Goal: Information Seeking & Learning: Learn about a topic

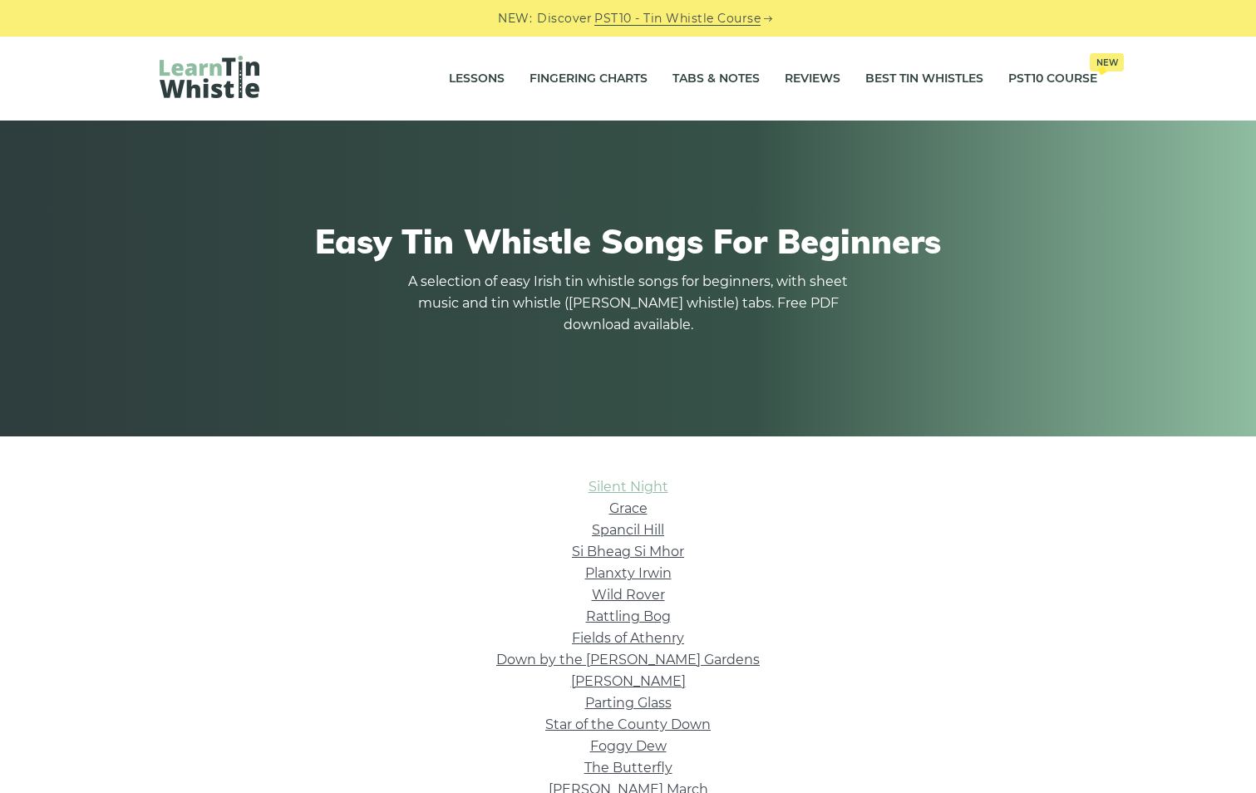
click at [608, 485] on link "Silent Night" at bounding box center [628, 487] width 80 height 16
click at [483, 73] on link "Lessons" at bounding box center [477, 79] width 56 height 42
click at [638, 506] on link "Grace" at bounding box center [628, 508] width 38 height 16
click at [600, 485] on link "Silent Night" at bounding box center [628, 487] width 80 height 16
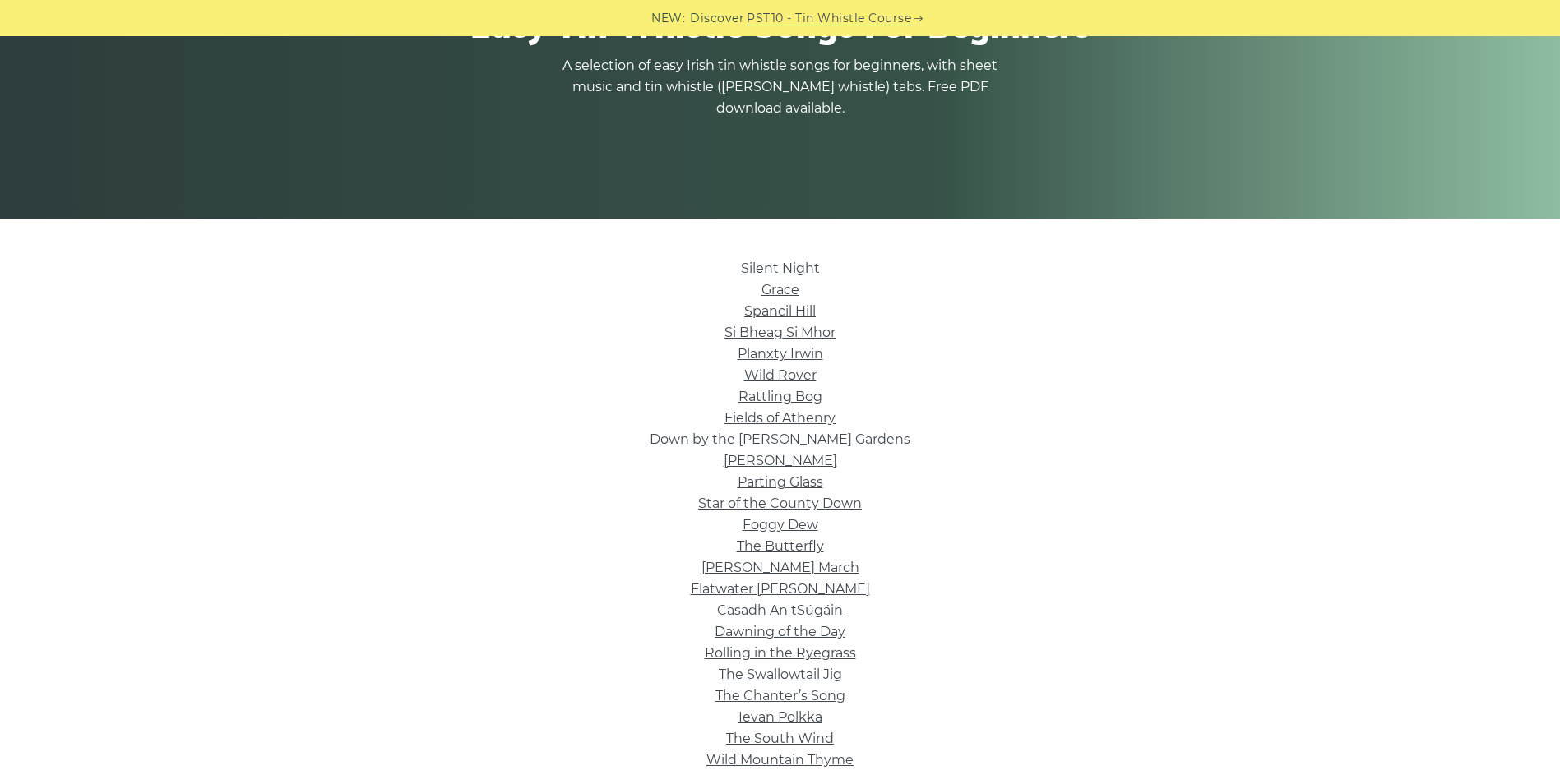
scroll to position [328, 0]
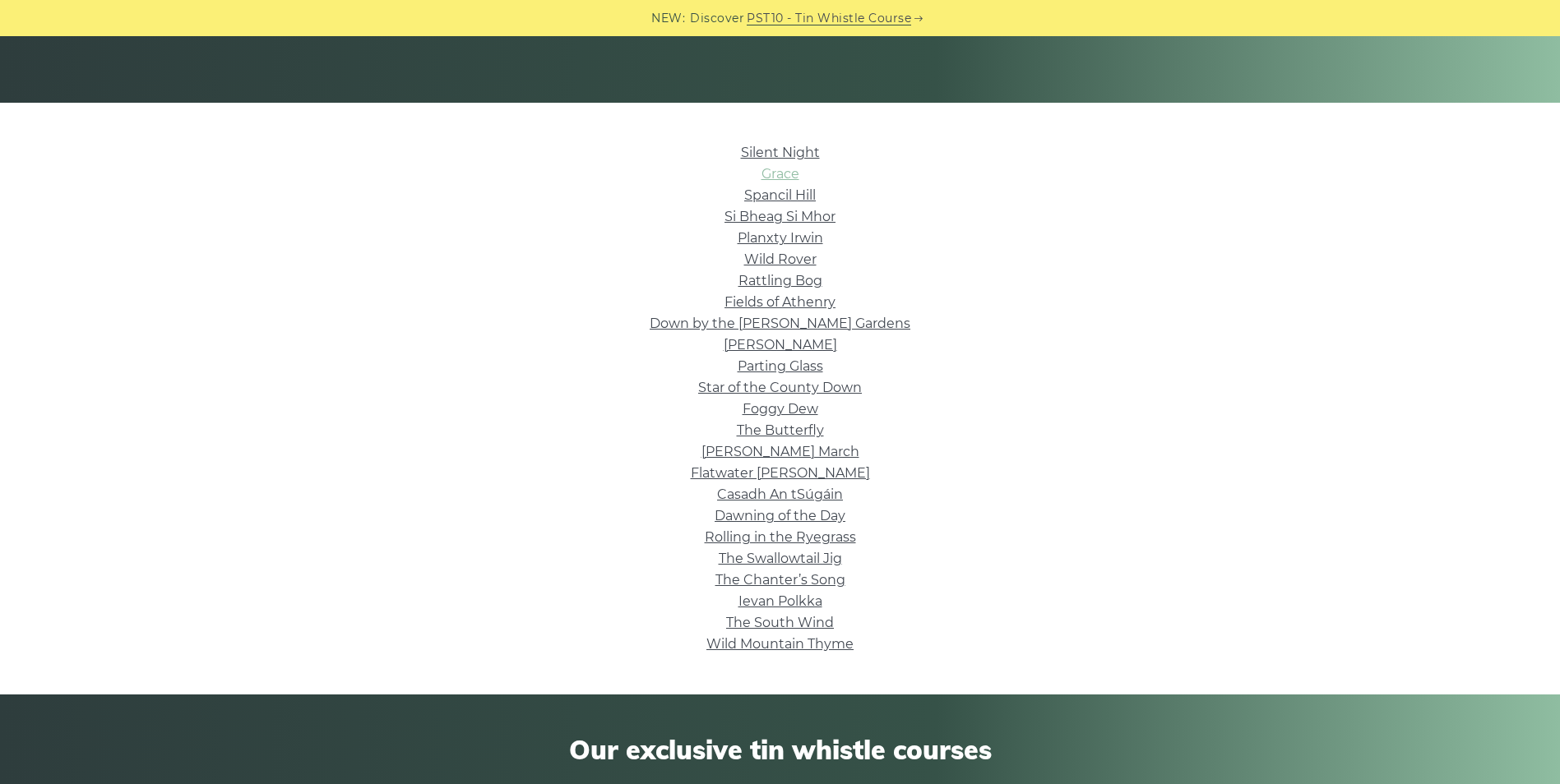
click at [775, 178] on link "Grace" at bounding box center [780, 174] width 38 height 16
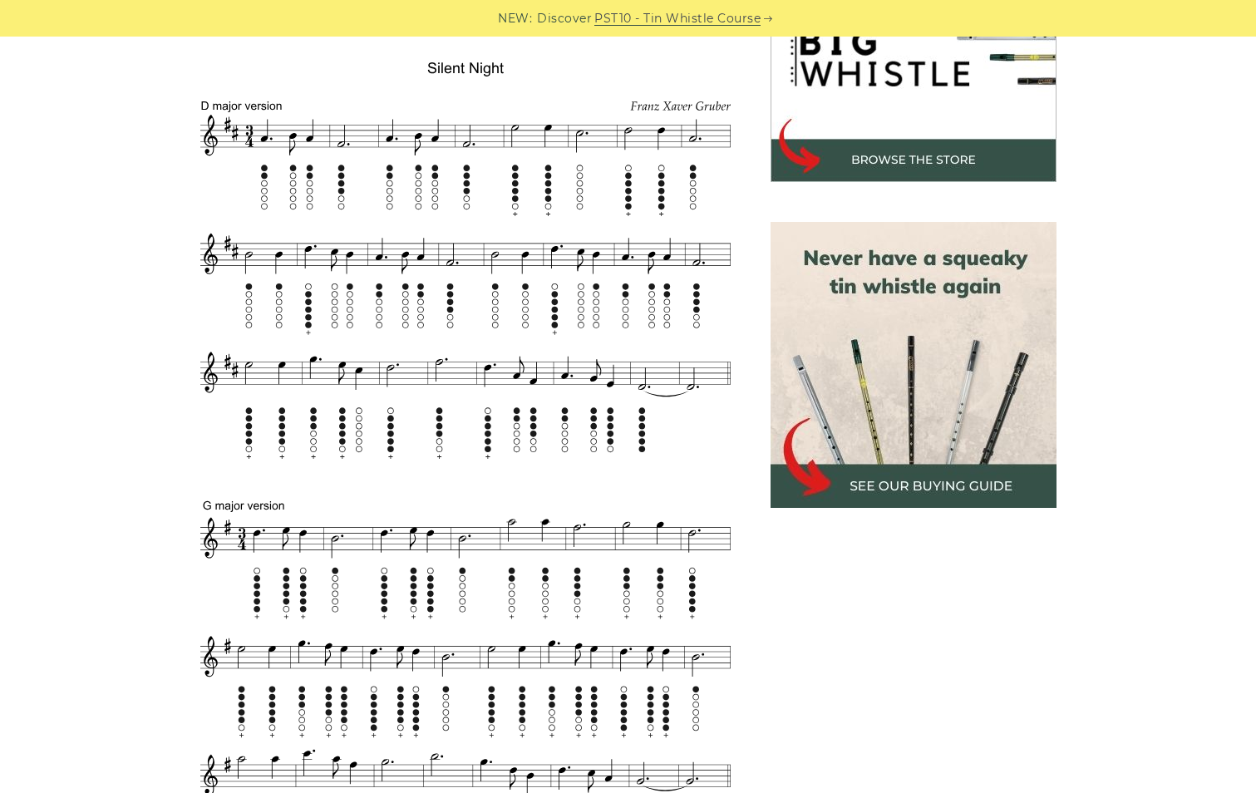
scroll to position [582, 0]
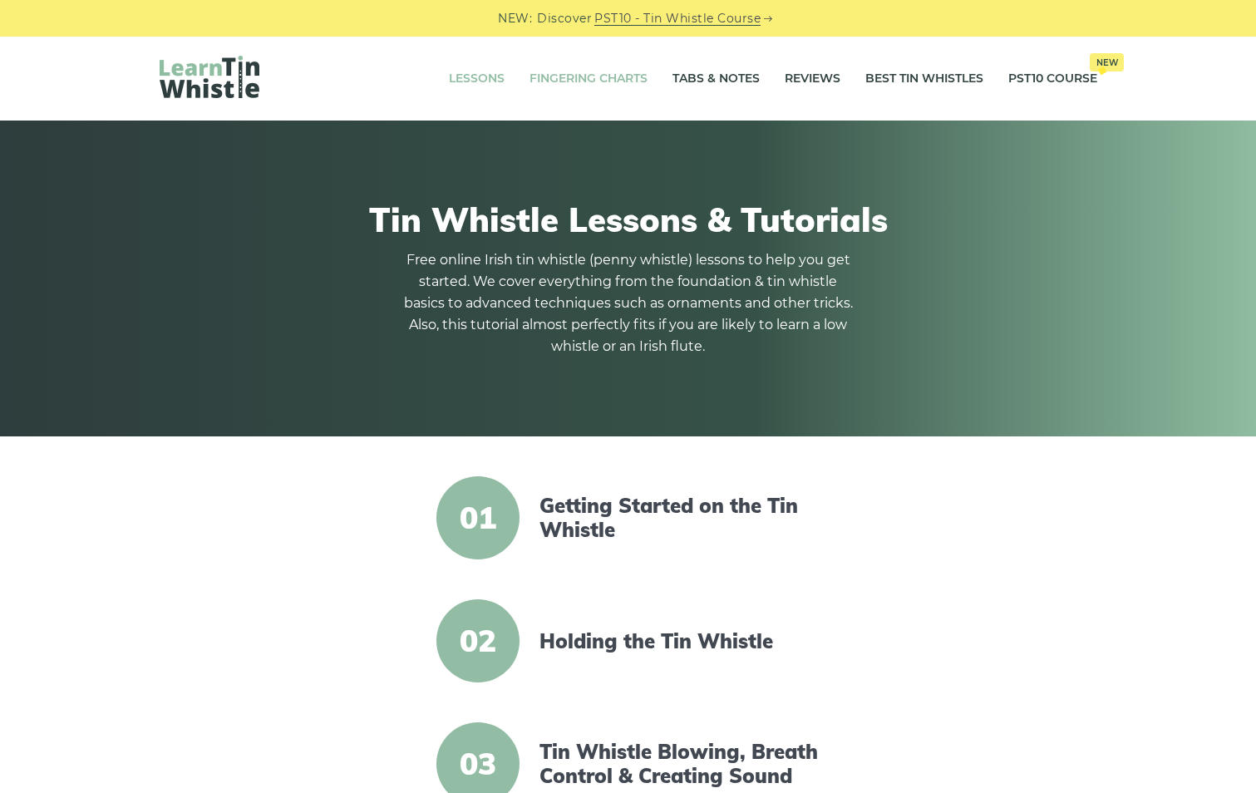
click at [586, 77] on link "Fingering Charts" at bounding box center [588, 79] width 118 height 42
click at [606, 77] on link "Fingering Charts" at bounding box center [588, 79] width 118 height 42
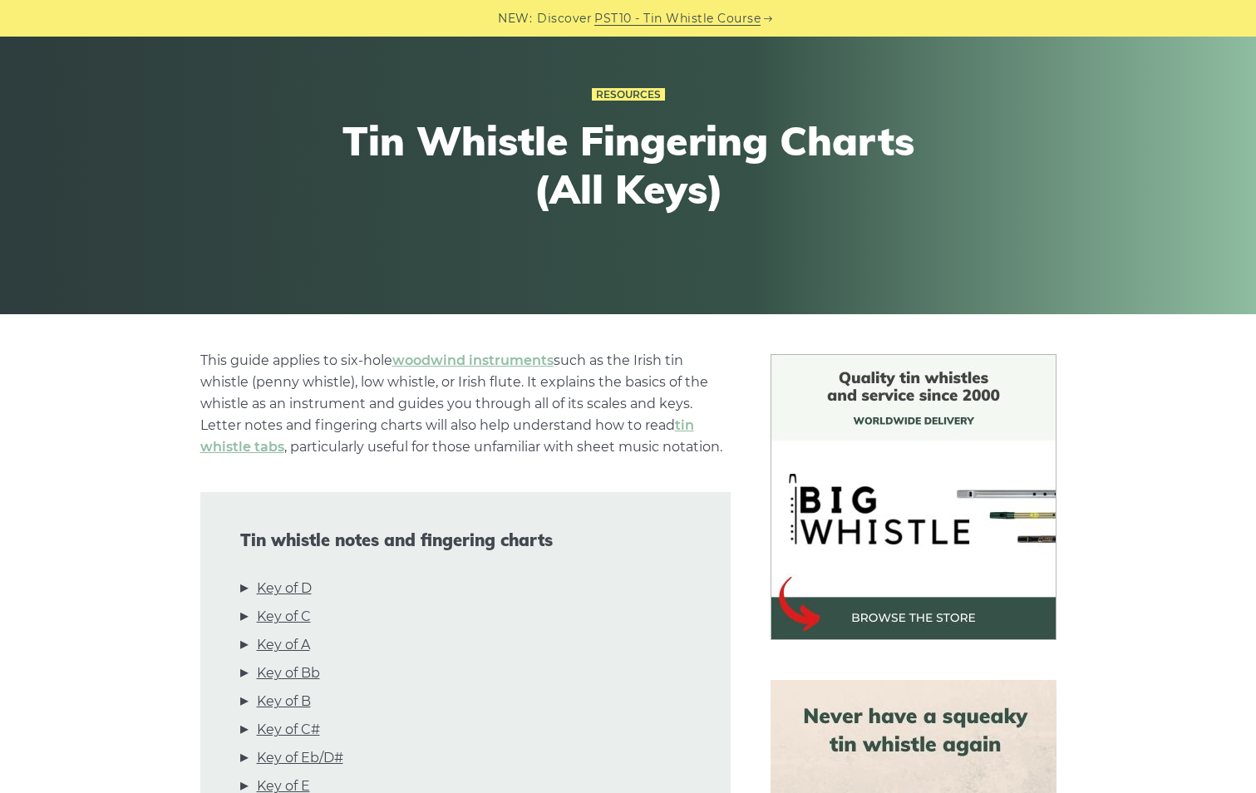
scroll to position [332, 0]
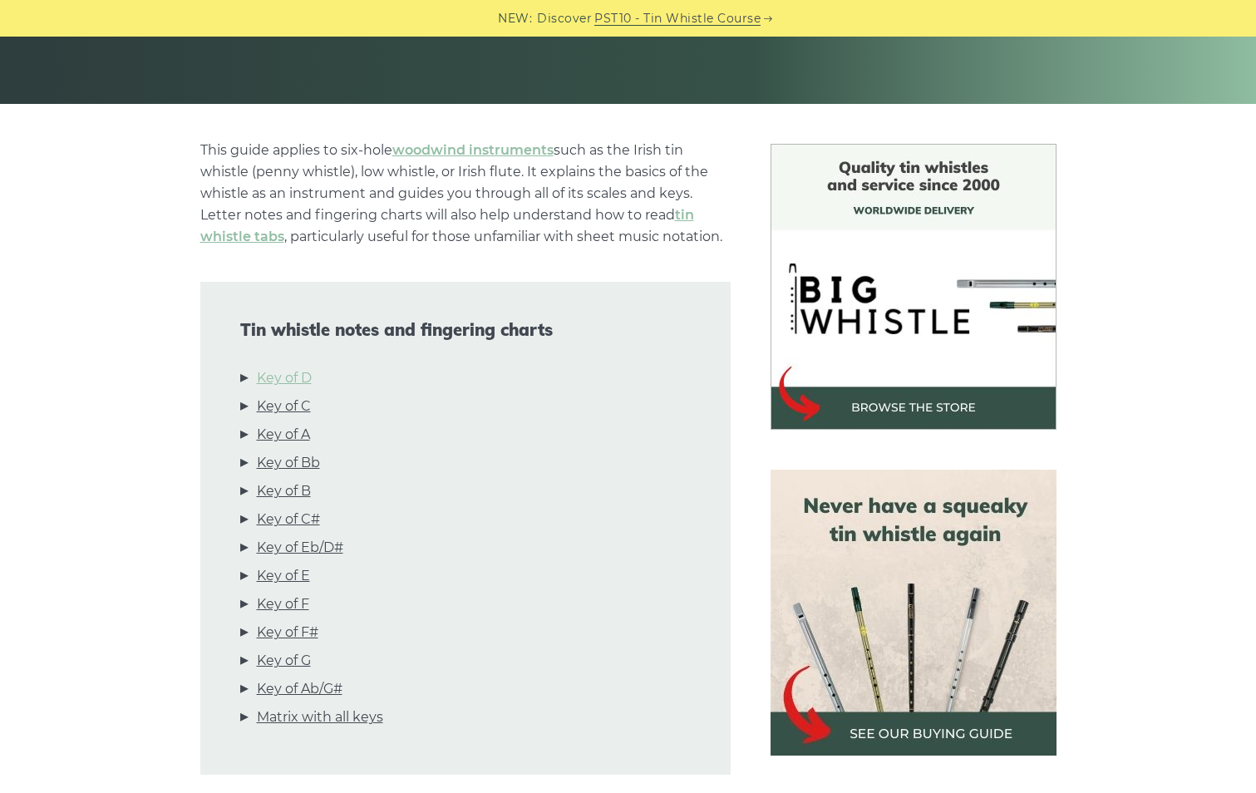
click at [304, 380] on link "Key of D" at bounding box center [284, 378] width 55 height 22
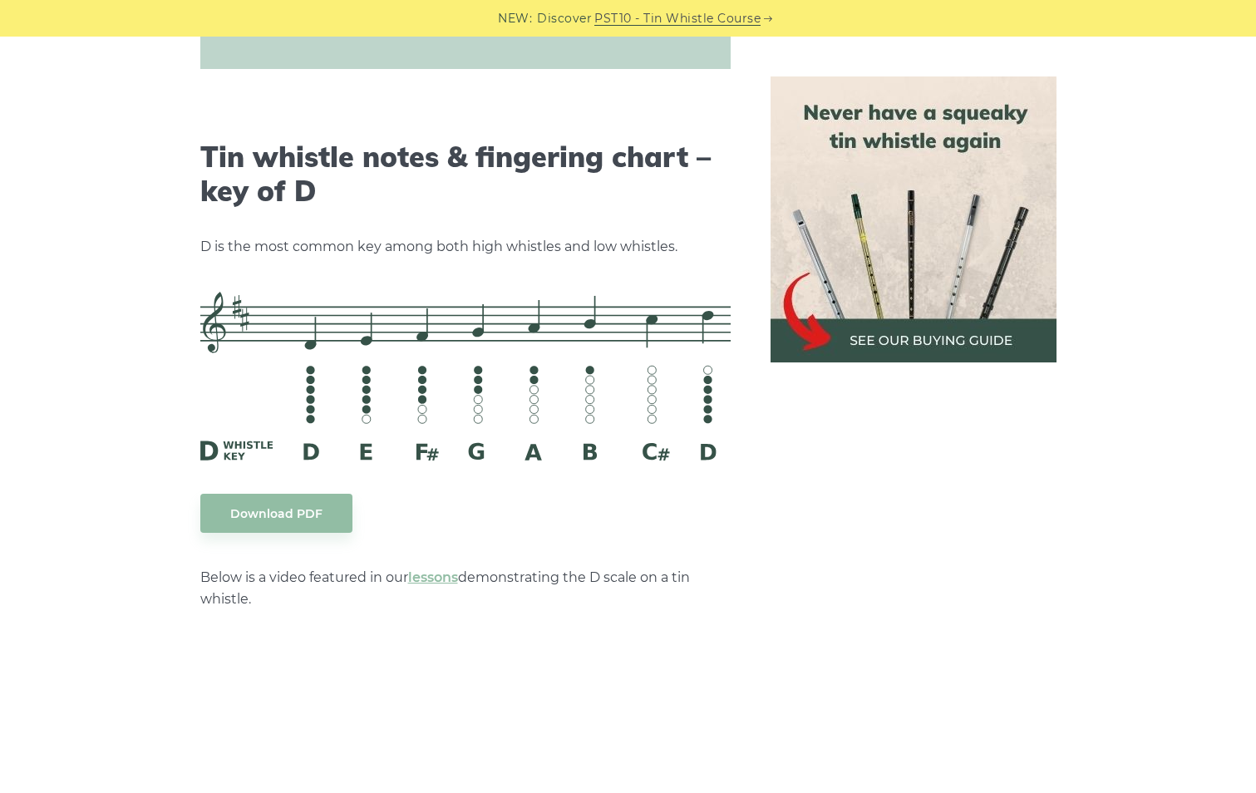
scroll to position [2590, 0]
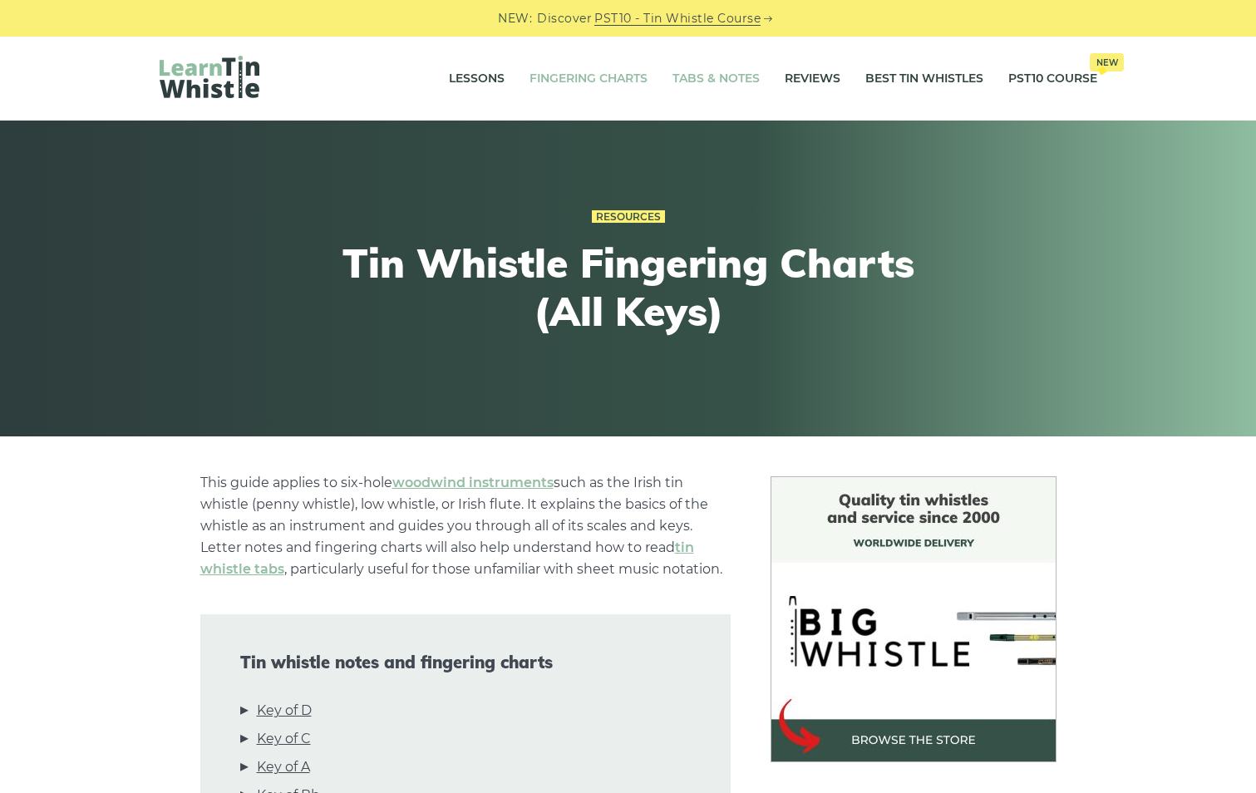
click at [695, 76] on link "Tabs & Notes" at bounding box center [715, 79] width 87 height 42
click at [706, 77] on link "Tabs & Notes" at bounding box center [715, 79] width 87 height 42
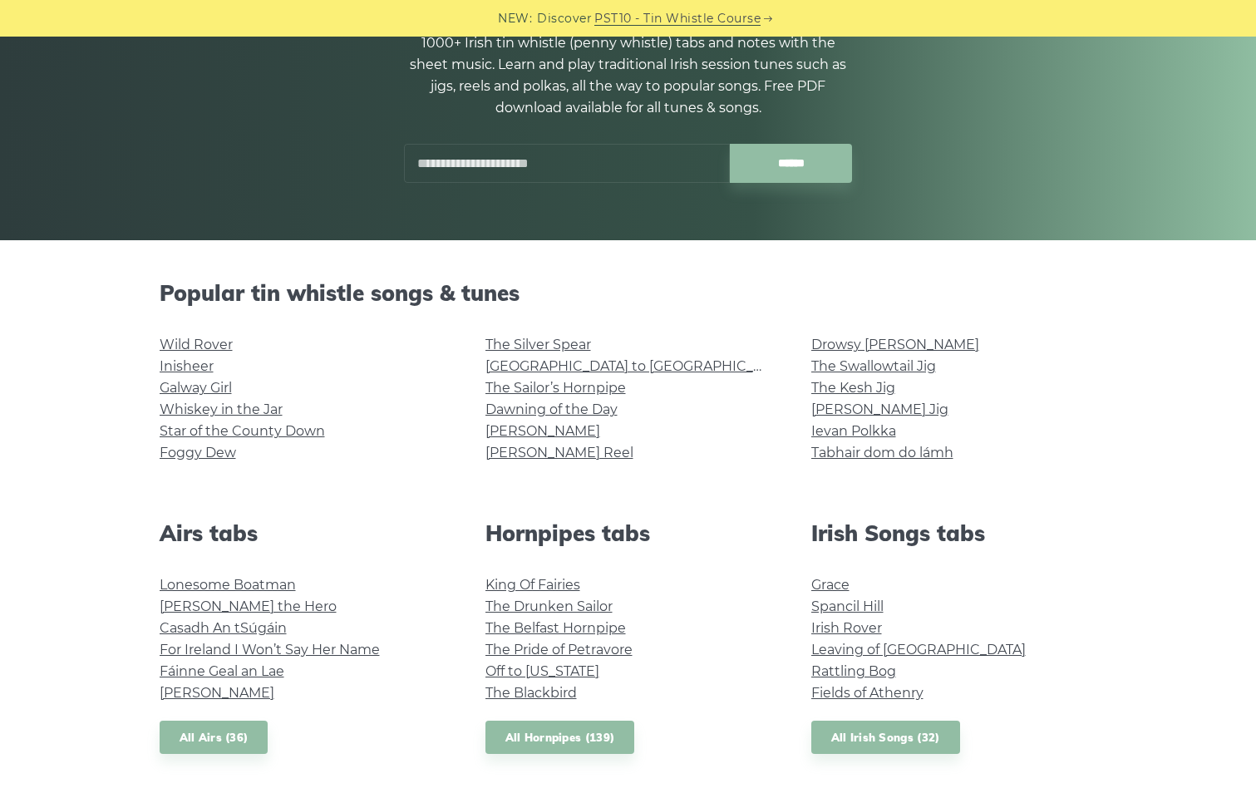
scroll to position [332, 0]
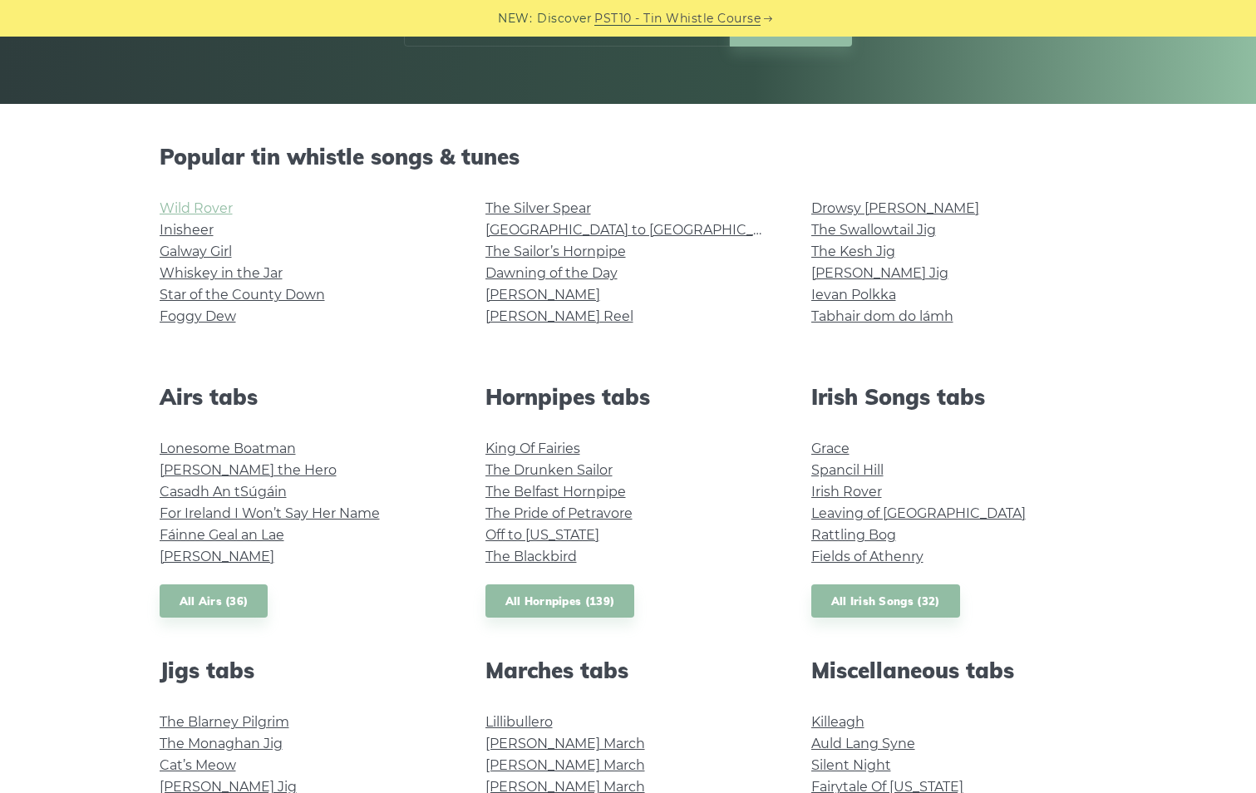
click at [203, 205] on link "Wild Rover" at bounding box center [196, 208] width 73 height 16
click at [184, 234] on link "Inisheer" at bounding box center [187, 230] width 54 height 16
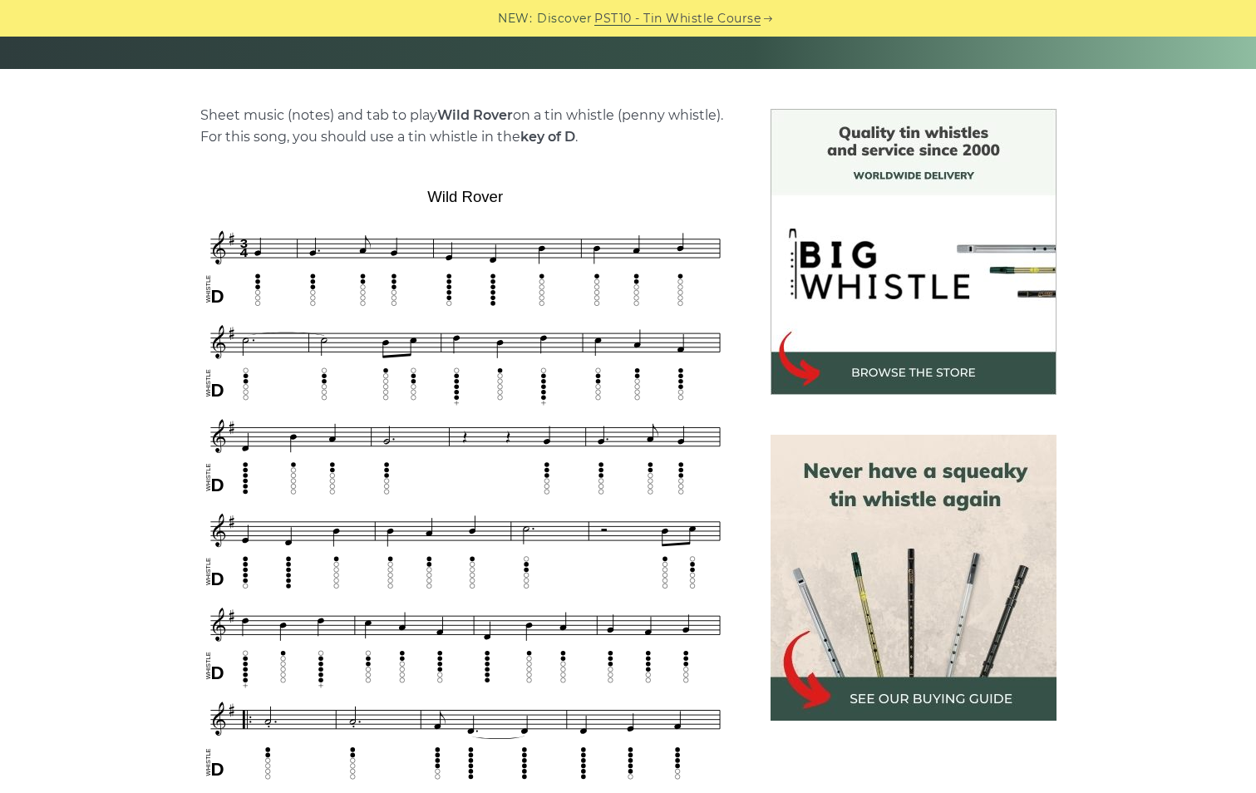
scroll to position [332, 0]
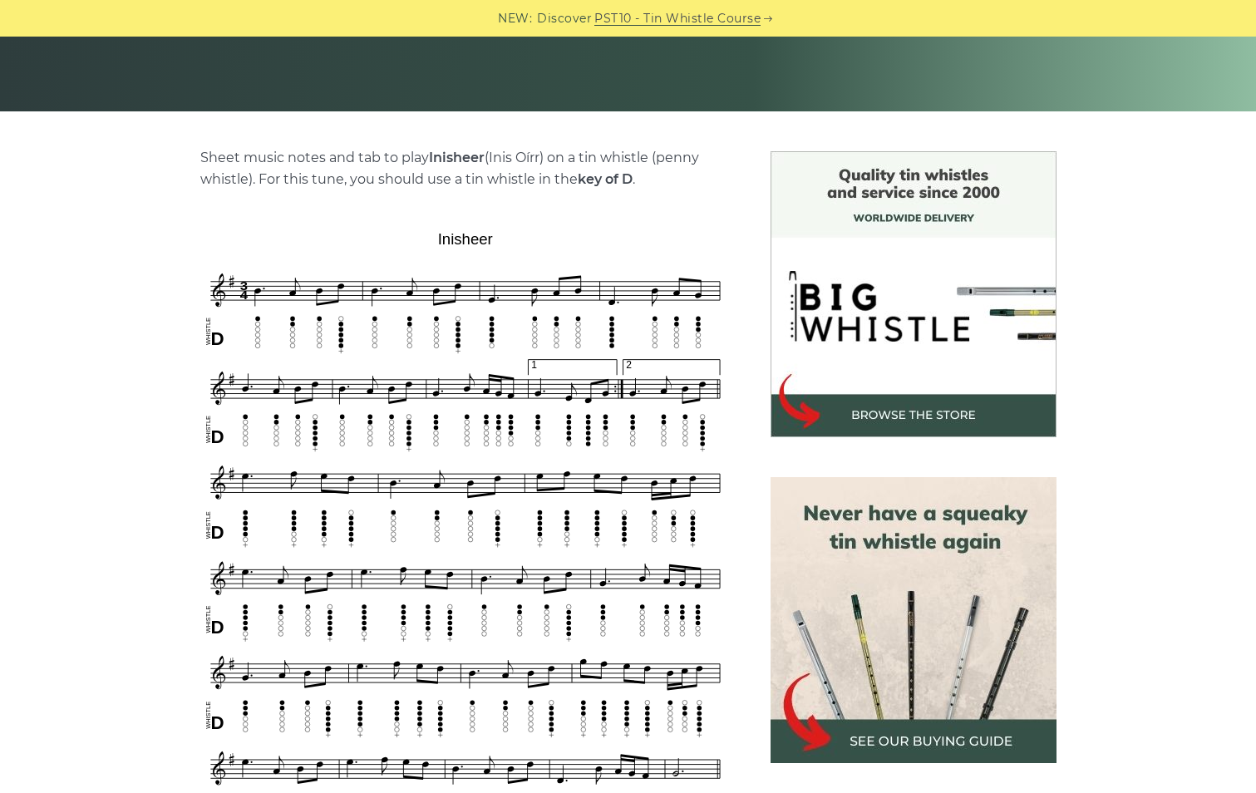
scroll to position [332, 0]
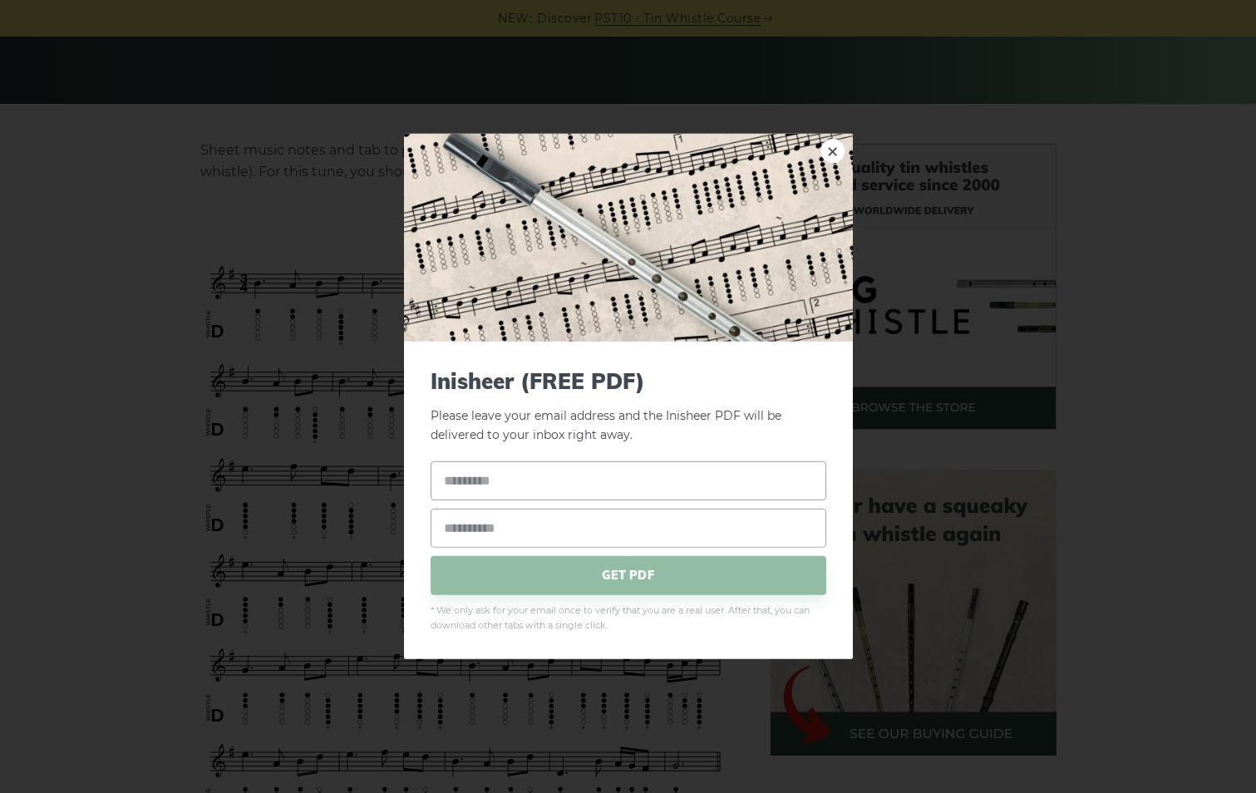
drag, startPoint x: 435, startPoint y: 234, endPoint x: 483, endPoint y: 234, distance: 48.2
click at [834, 155] on link "×" at bounding box center [832, 151] width 25 height 25
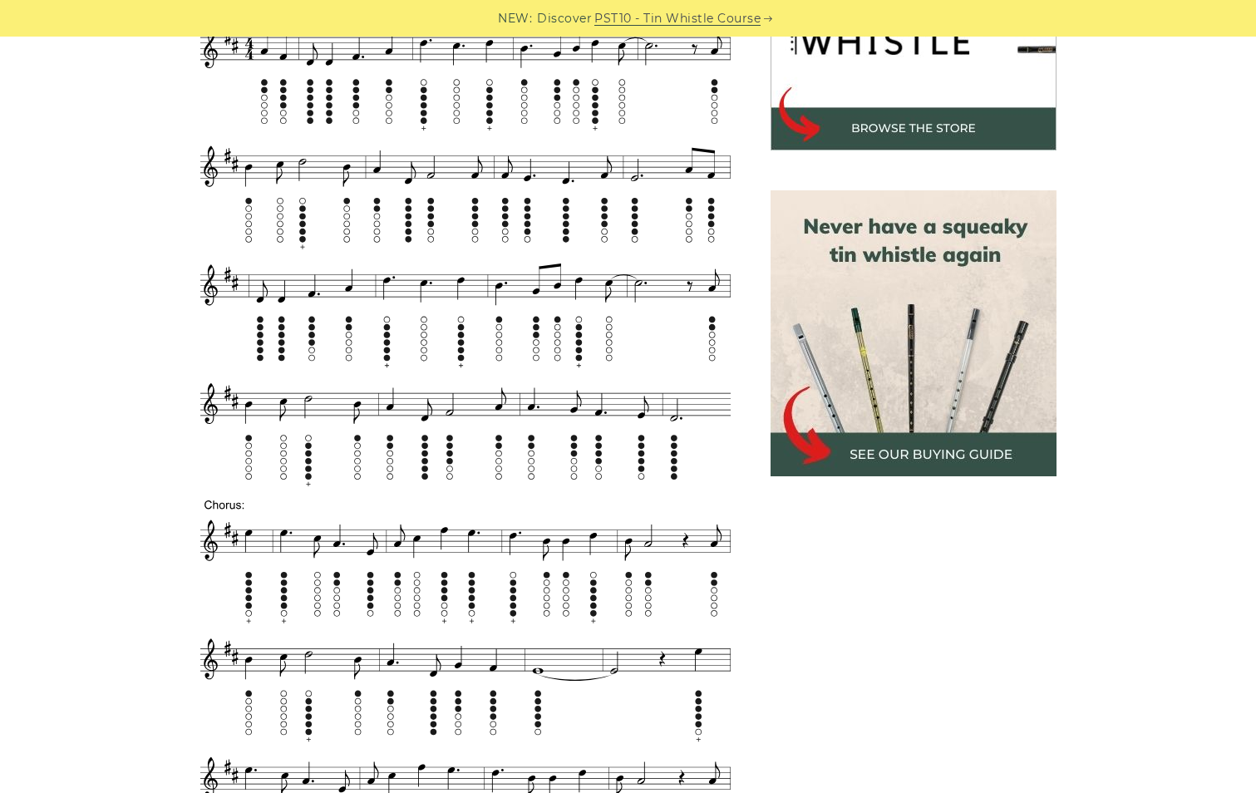
scroll to position [582, 0]
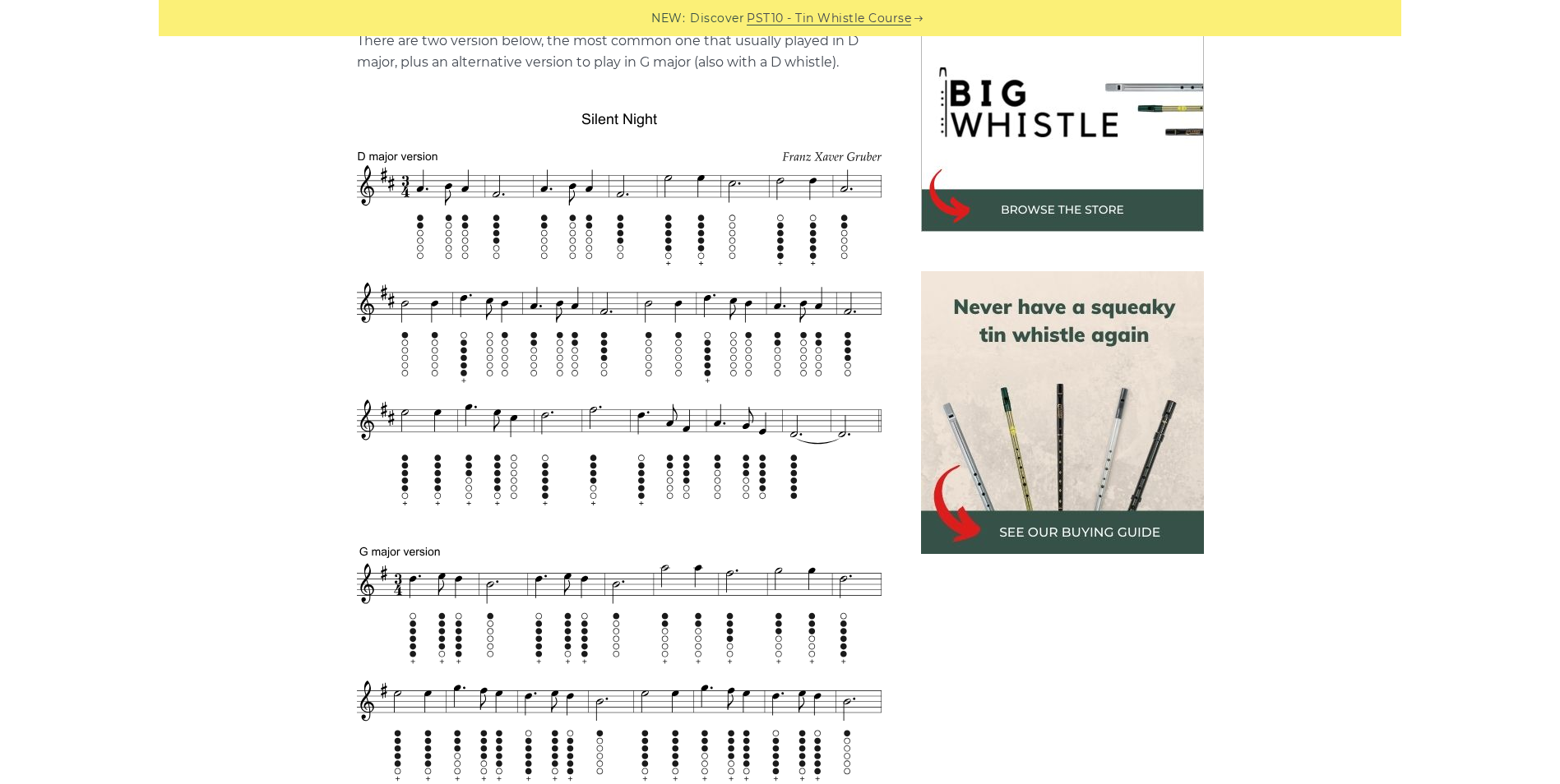
scroll to position [493, 0]
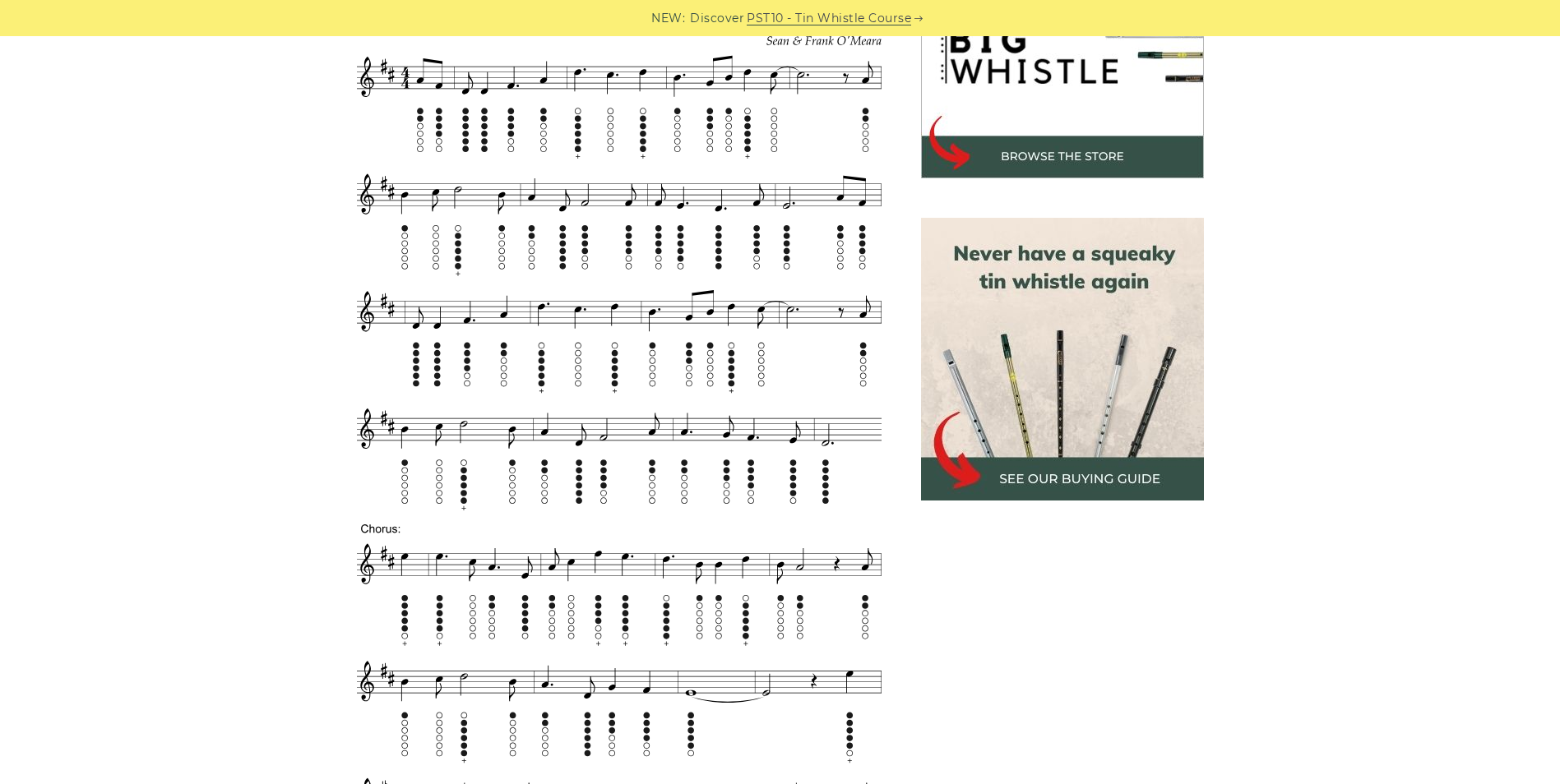
scroll to position [493, 0]
